Goal: Information Seeking & Learning: Learn about a topic

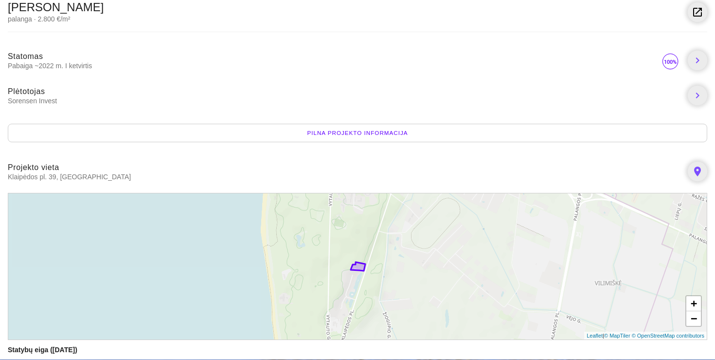
scroll to position [104, 0]
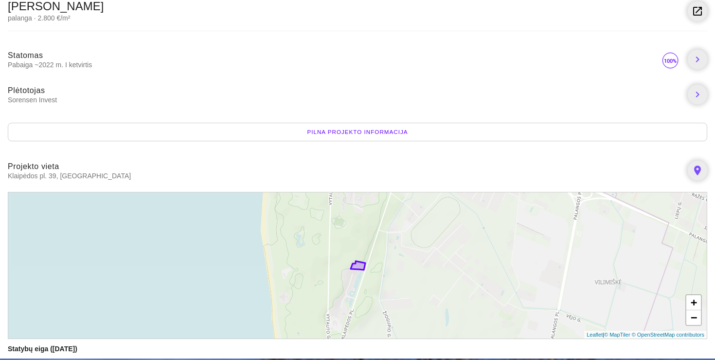
click at [352, 131] on div "Pilna projekto informacija" at bounding box center [358, 132] width 700 height 18
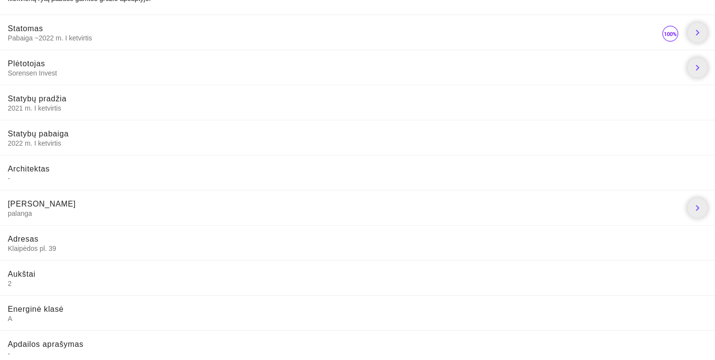
scroll to position [151, 0]
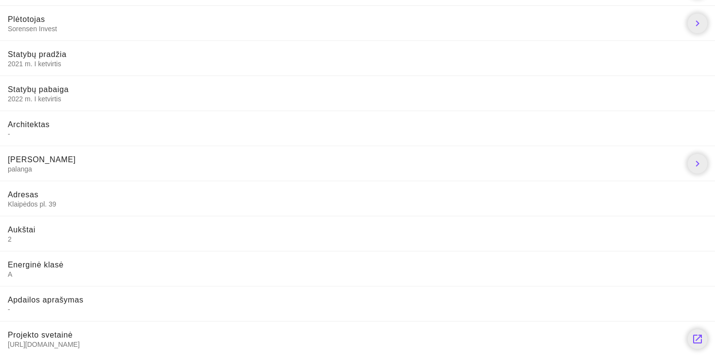
click at [90, 345] on span "[URL][DOMAIN_NAME]" at bounding box center [344, 344] width 673 height 9
click at [90, 345] on span "https://parkovilos.lt/rinktis-nama/" at bounding box center [344, 344] width 673 height 9
copy li "https://parkovilos.lt/rinktis-nama/"
click at [367, 243] on li "Aukštai 2" at bounding box center [357, 233] width 715 height 35
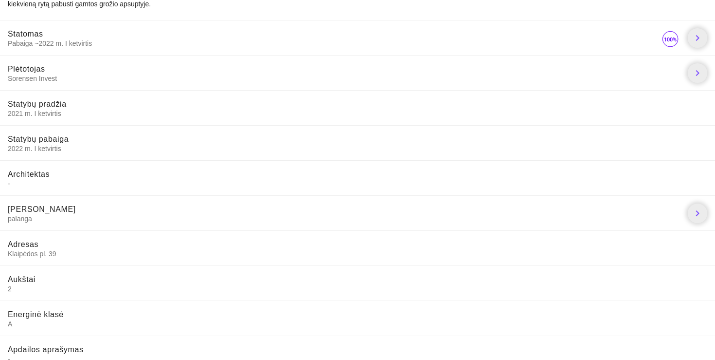
scroll to position [0, 0]
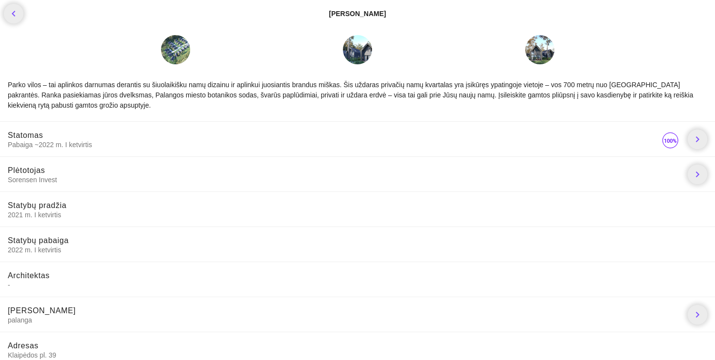
click at [693, 183] on span "chevron_right" at bounding box center [697, 173] width 19 height 19
click at [696, 171] on icon "chevron_right" at bounding box center [698, 174] width 12 height 12
click at [681, 86] on div "Parko vilos – tai aplinkos darnumas derantis su šiuolaikišku namų dizainu ir ap…" at bounding box center [357, 91] width 715 height 38
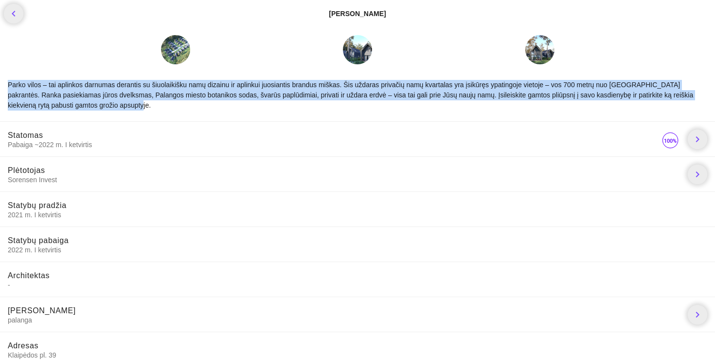
drag, startPoint x: 105, startPoint y: 105, endPoint x: 6, endPoint y: 87, distance: 99.9
click at [6, 87] on div "Parko vilos – tai aplinkos darnumas derantis su šiuolaikišku namų dizainu ir ap…" at bounding box center [357, 91] width 715 height 38
copy div "Parko vilos – tai aplinkos darnumas derantis su šiuolaikišku namų dizainu ir ap…"
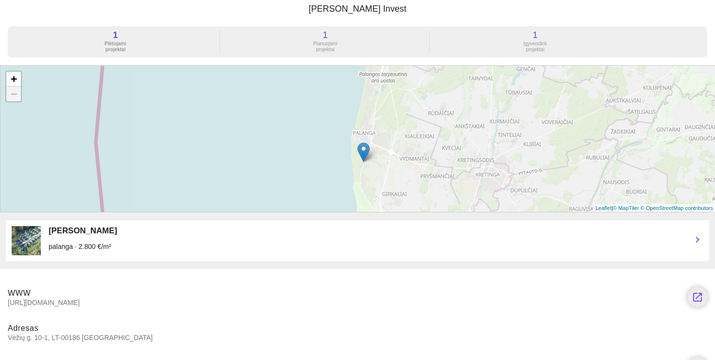
scroll to position [57, 0]
